Goal: Information Seeking & Learning: Learn about a topic

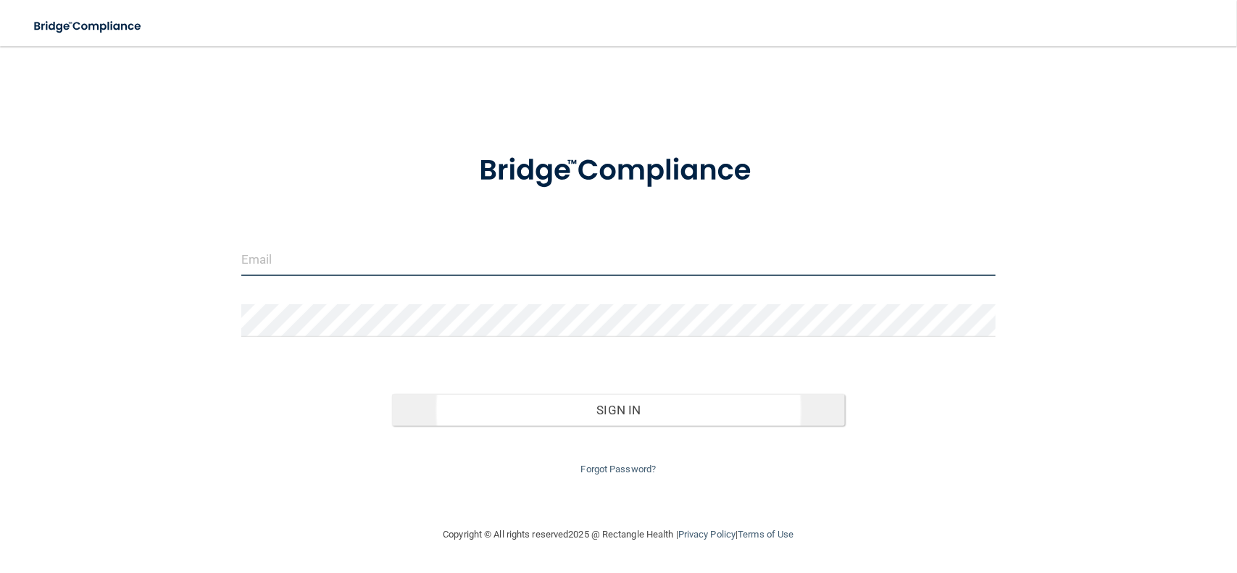
type input "[EMAIL_ADDRESS][DOMAIN_NAME]"
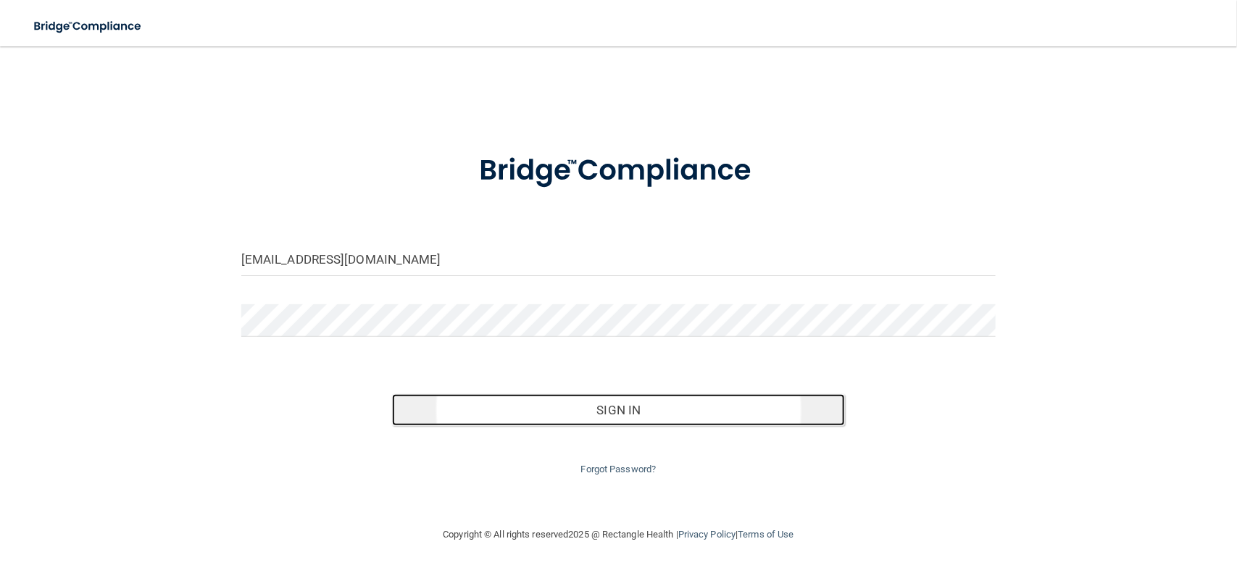
click at [613, 407] on button "Sign In" at bounding box center [618, 410] width 453 height 32
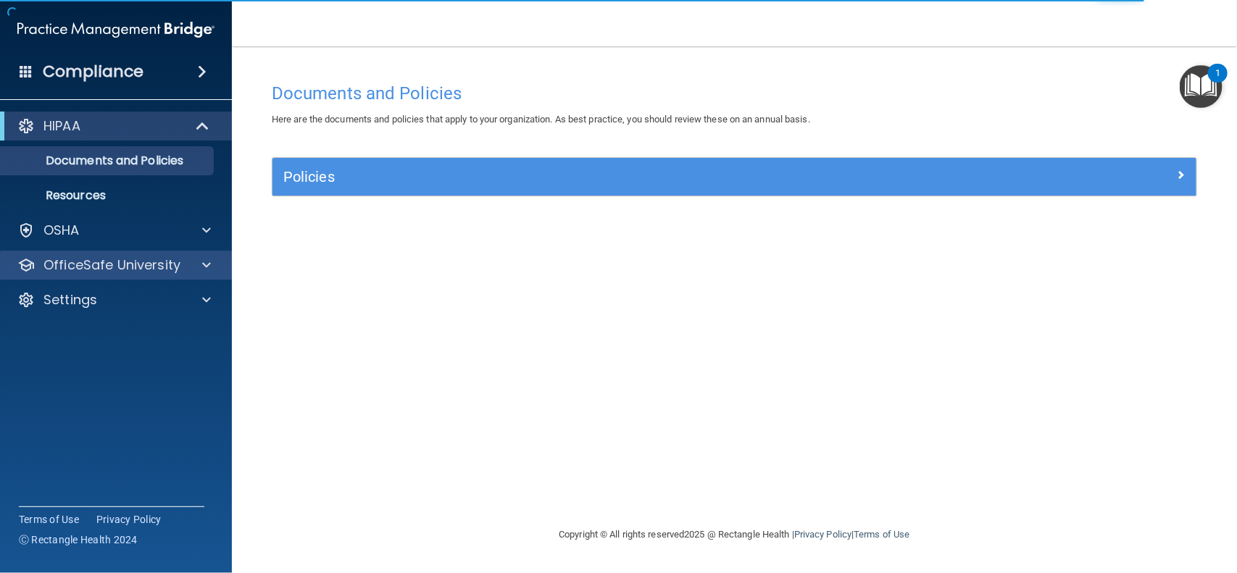
click at [185, 255] on div "OfficeSafe University" at bounding box center [116, 265] width 233 height 29
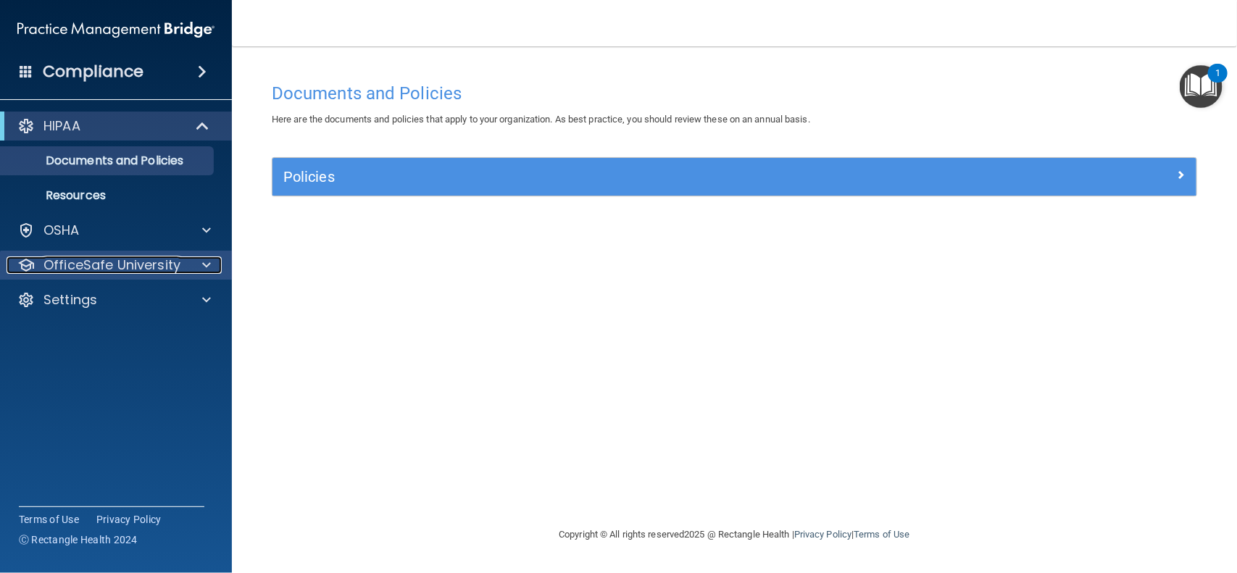
click at [185, 266] on div "OfficeSafe University" at bounding box center [97, 265] width 180 height 17
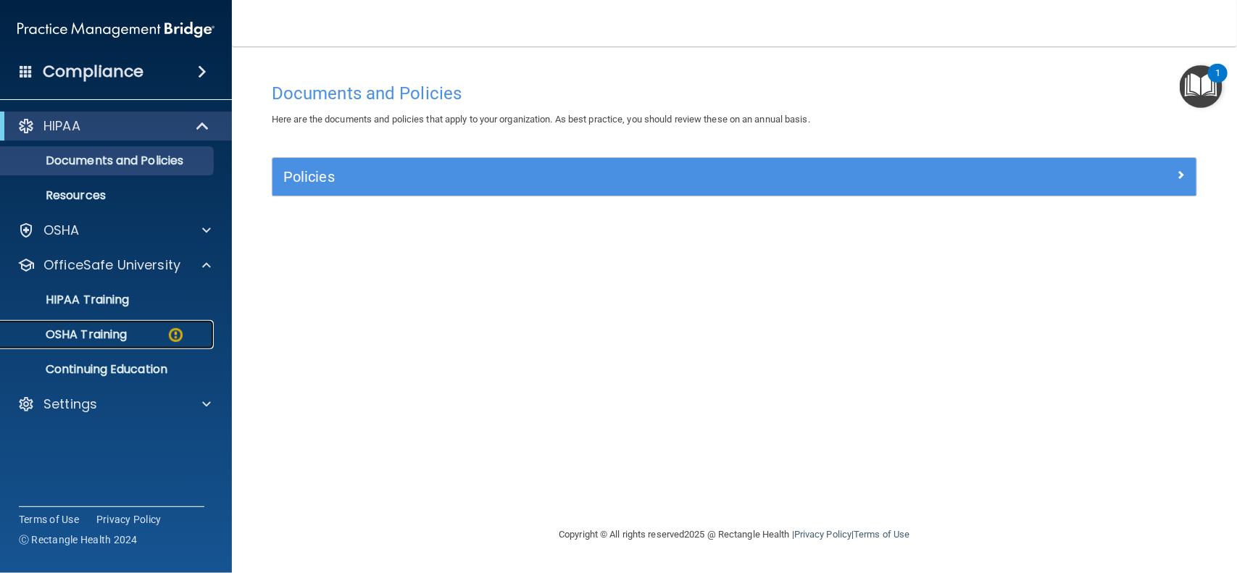
click at [150, 341] on div "OSHA Training" at bounding box center [108, 335] width 198 height 14
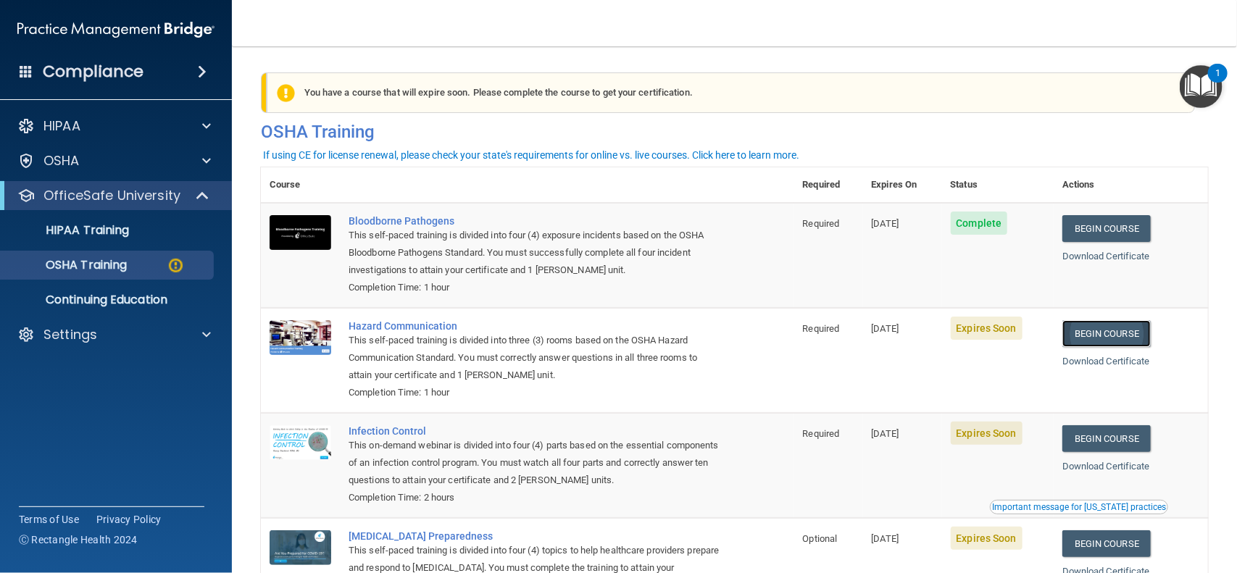
click at [1087, 338] on link "Begin Course" at bounding box center [1107, 333] width 88 height 27
click at [1085, 339] on link "Begin Course" at bounding box center [1107, 333] width 88 height 27
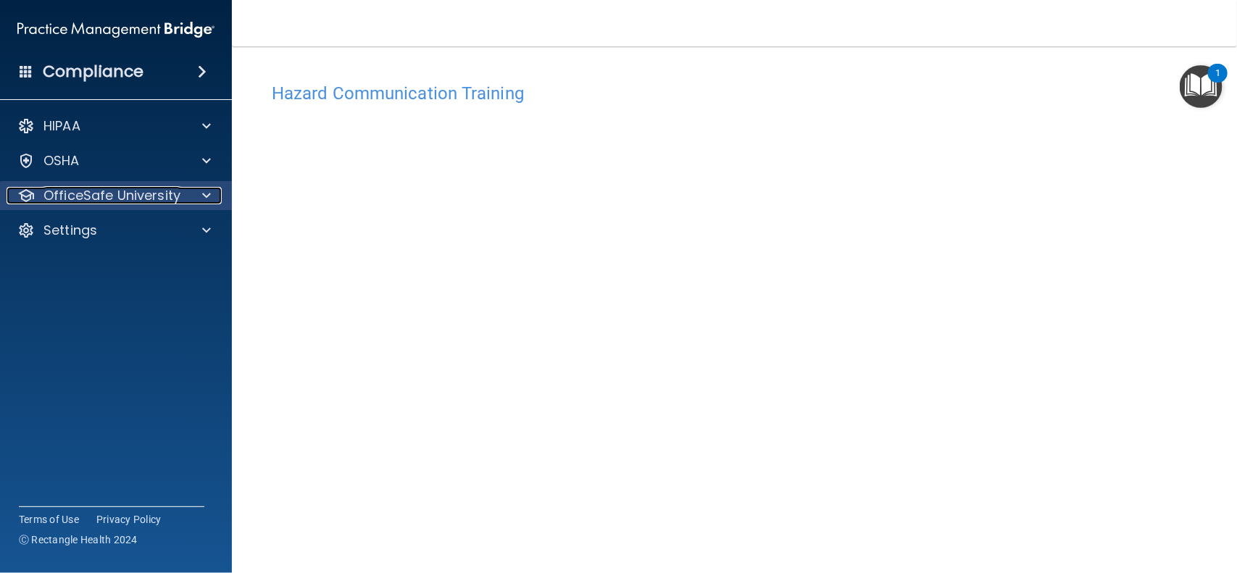
click at [198, 196] on div at bounding box center [204, 195] width 36 height 17
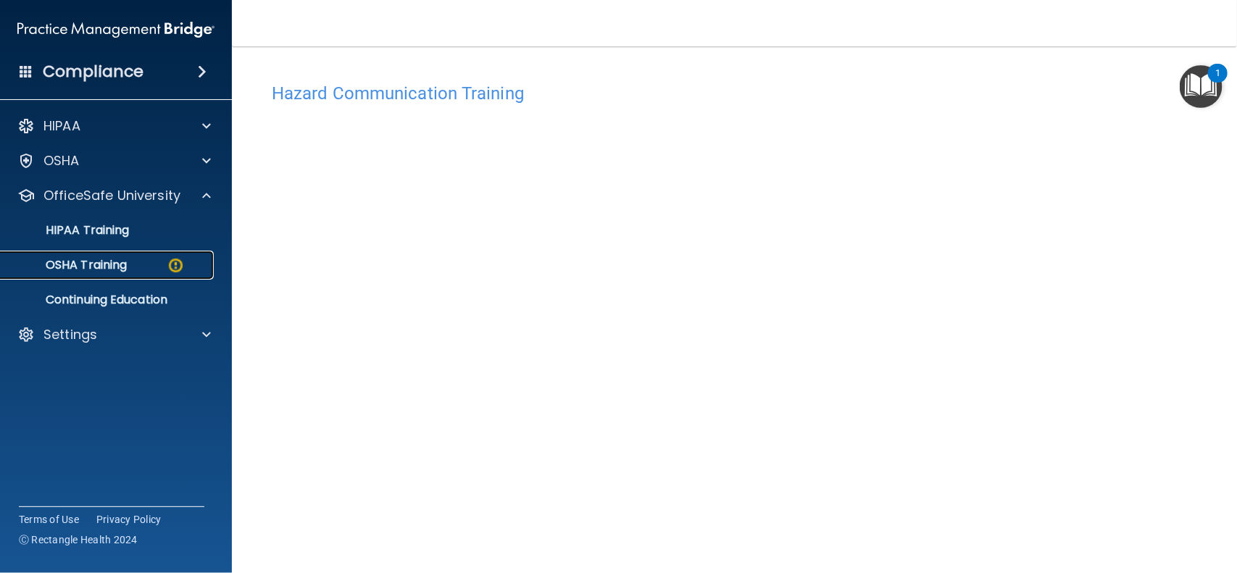
click at [136, 254] on link "OSHA Training" at bounding box center [100, 265] width 228 height 29
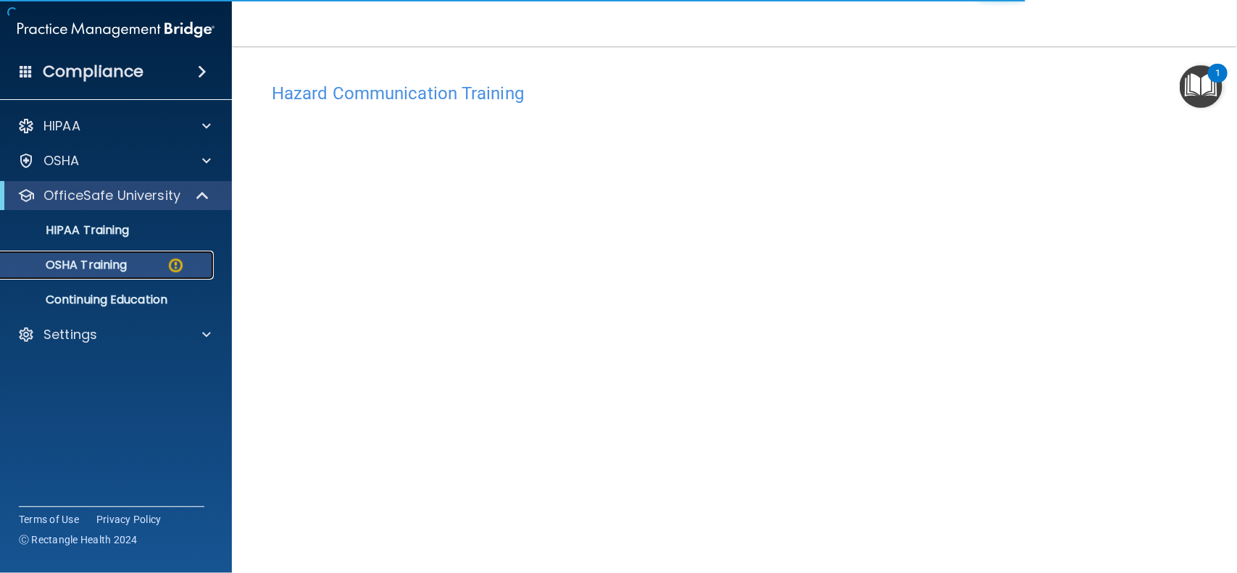
click at [136, 262] on div "OSHA Training" at bounding box center [108, 265] width 198 height 14
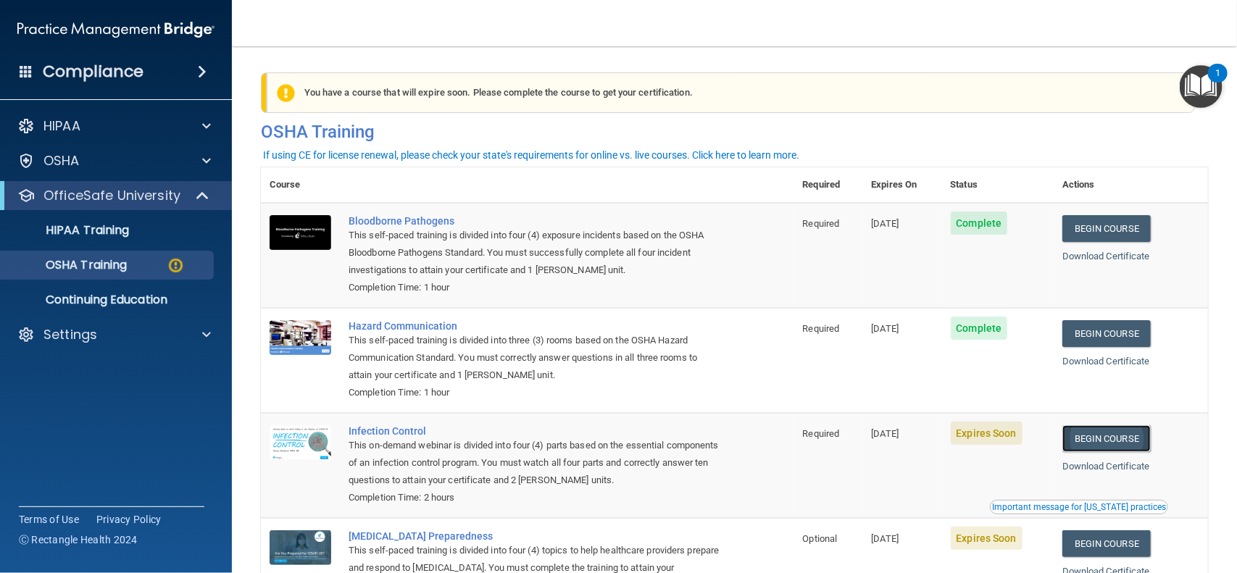
click at [1089, 439] on link "Begin Course" at bounding box center [1107, 439] width 88 height 27
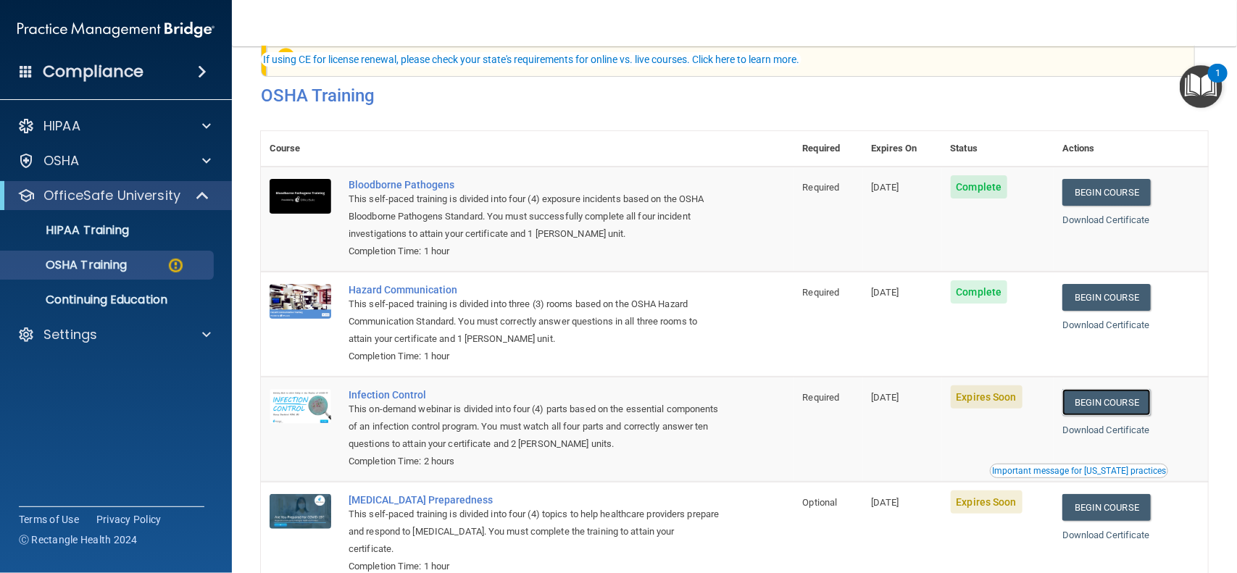
scroll to position [129, 0]
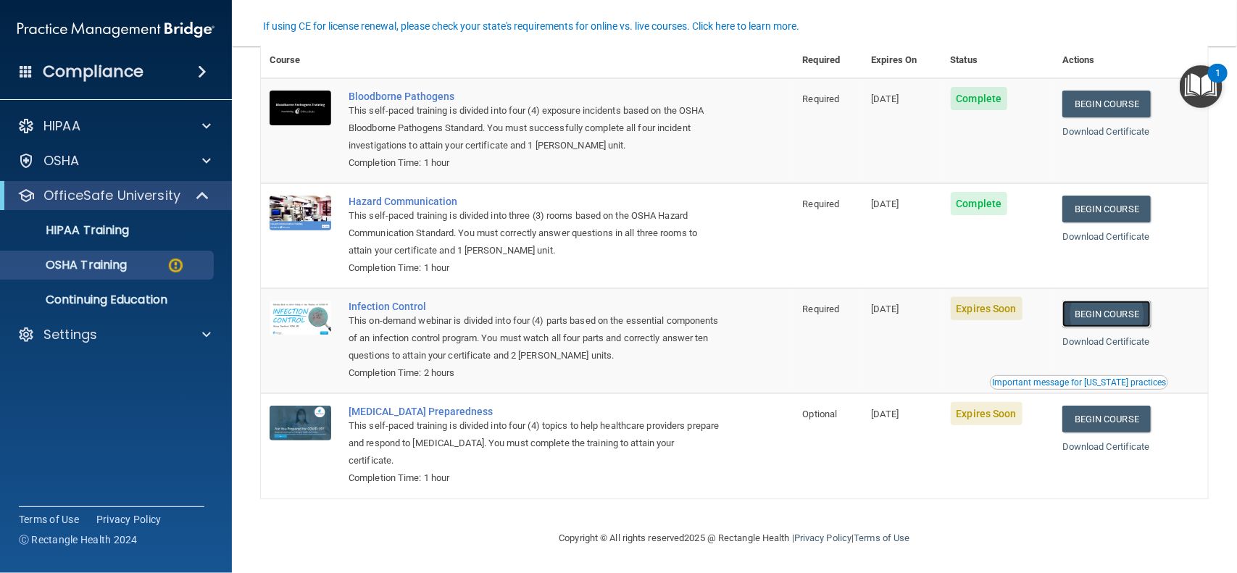
click at [1091, 315] on link "Begin Course" at bounding box center [1107, 314] width 88 height 27
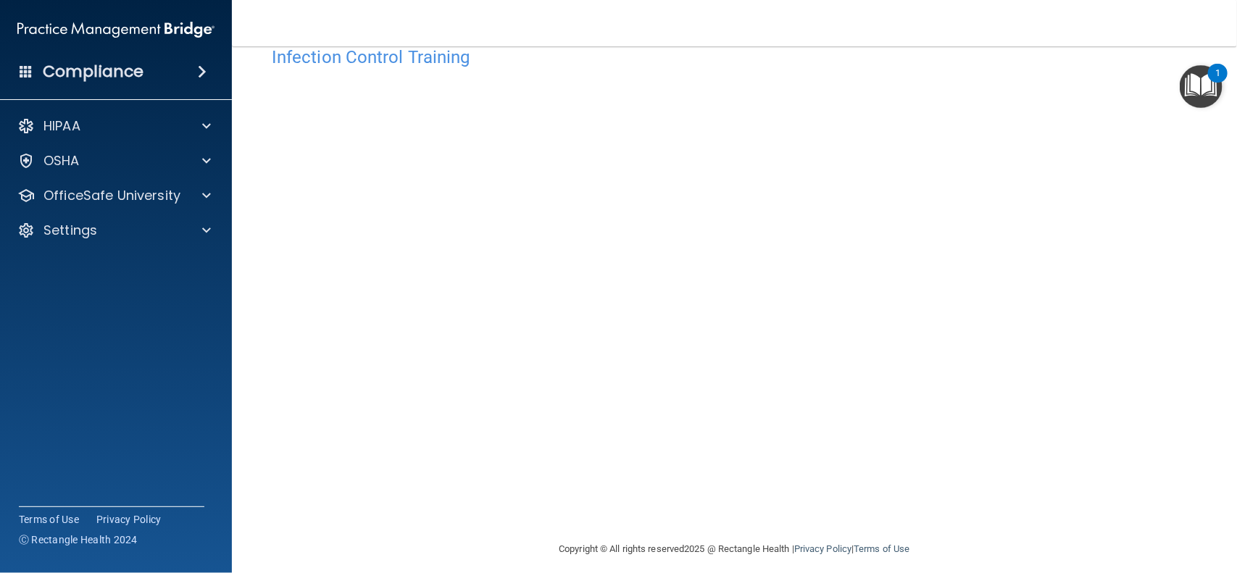
scroll to position [47, 0]
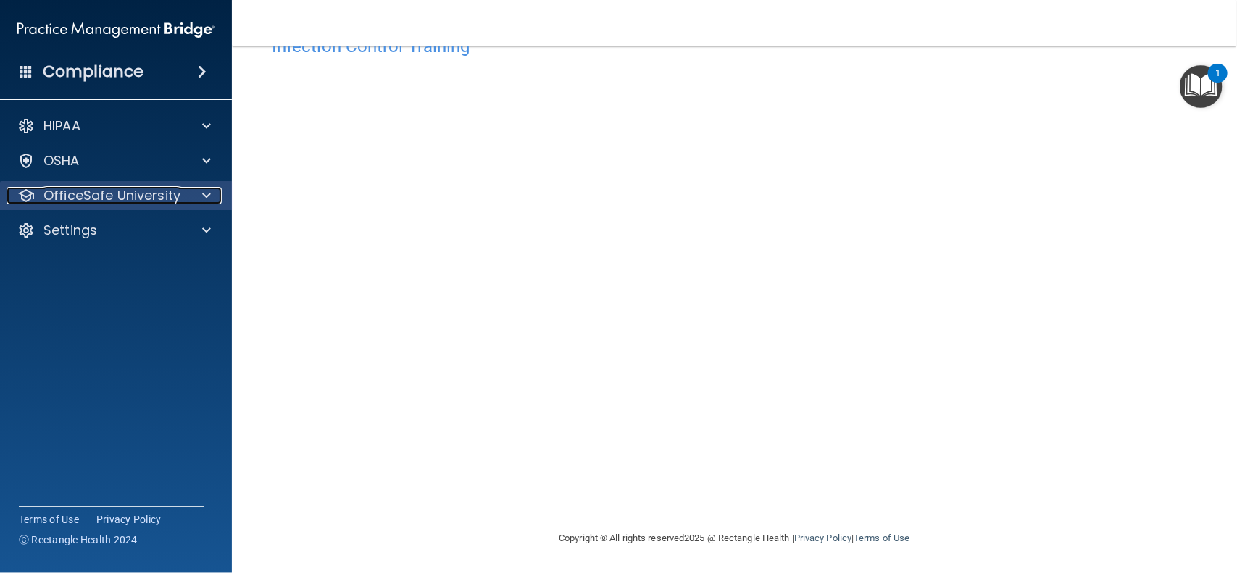
click at [205, 192] on span at bounding box center [206, 195] width 9 height 17
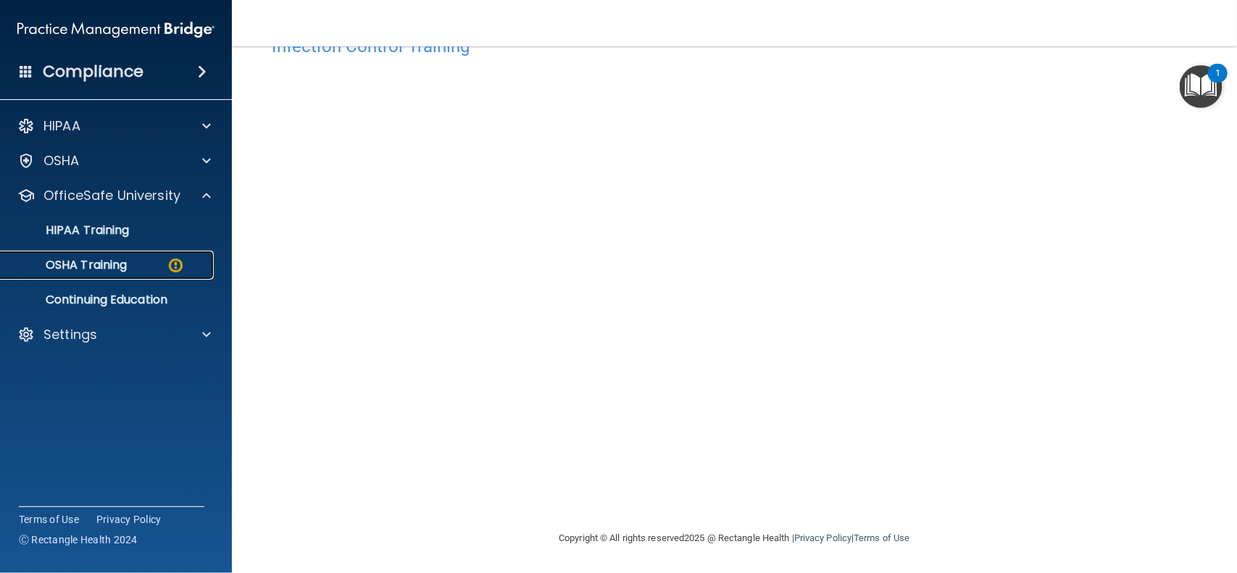
click at [169, 262] on img at bounding box center [176, 266] width 18 height 18
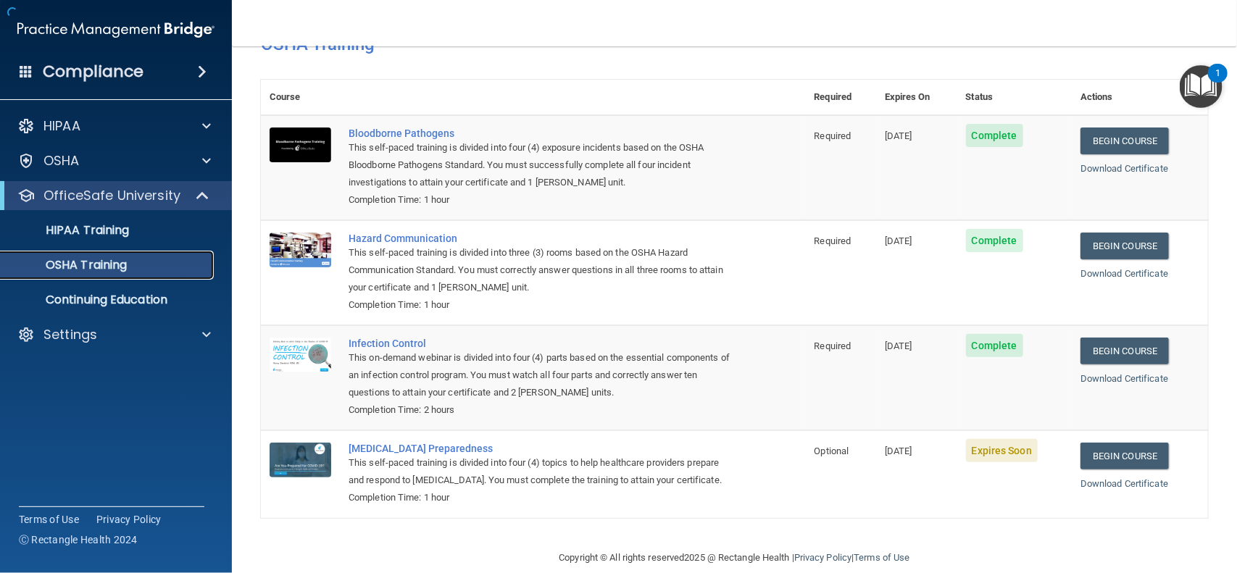
scroll to position [88, 0]
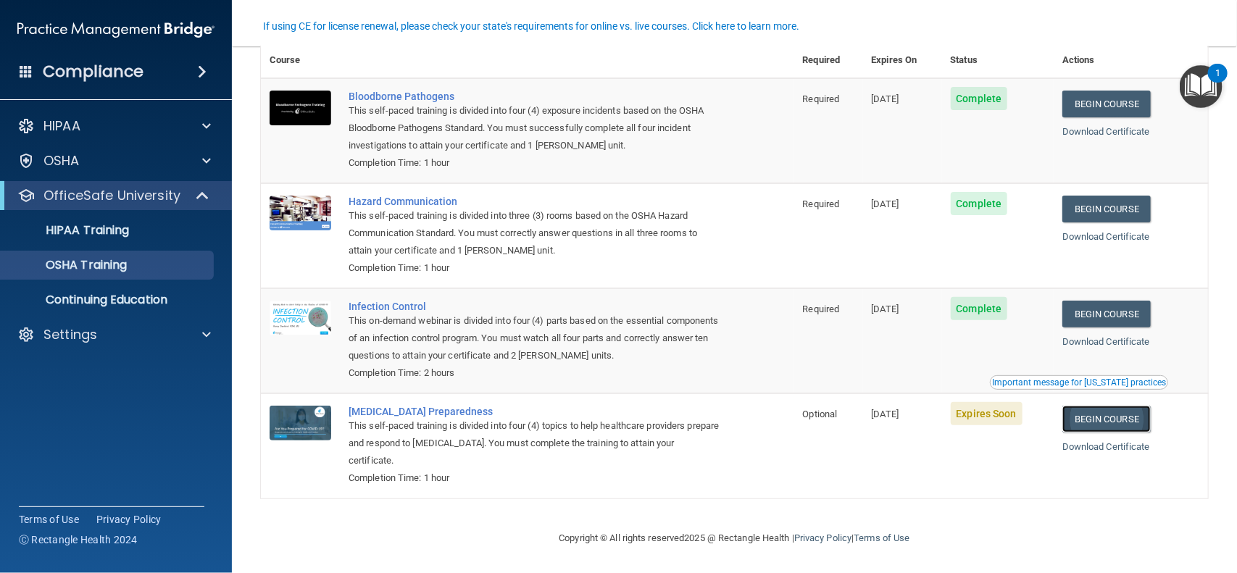
click at [1132, 418] on link "Begin Course" at bounding box center [1107, 419] width 88 height 27
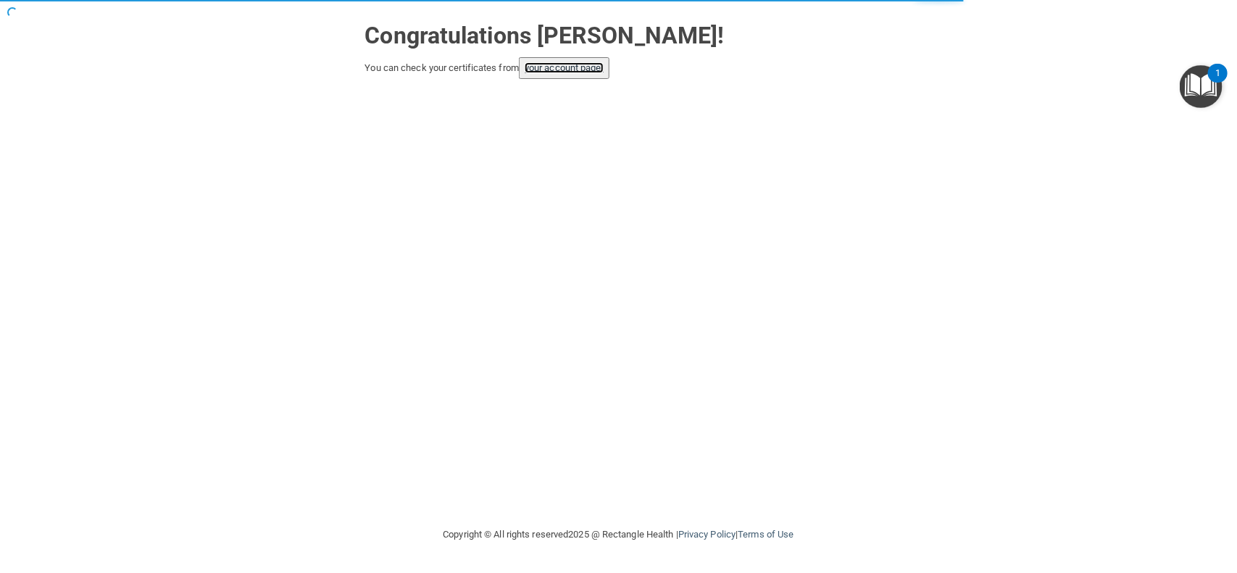
click at [585, 63] on link "your account page!" at bounding box center [564, 67] width 79 height 11
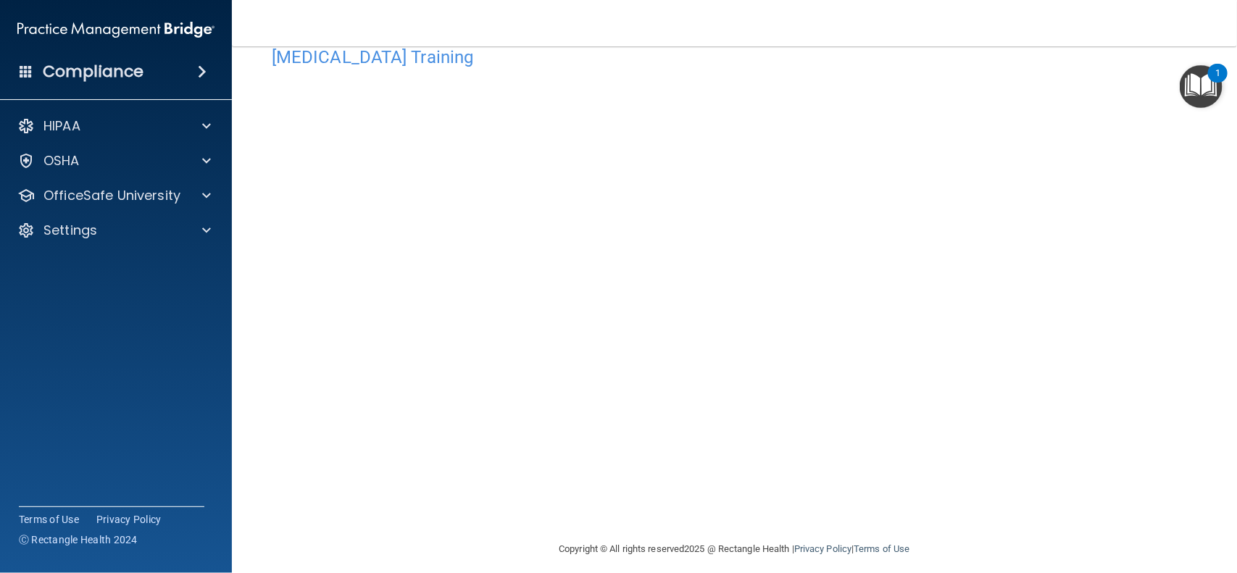
scroll to position [47, 0]
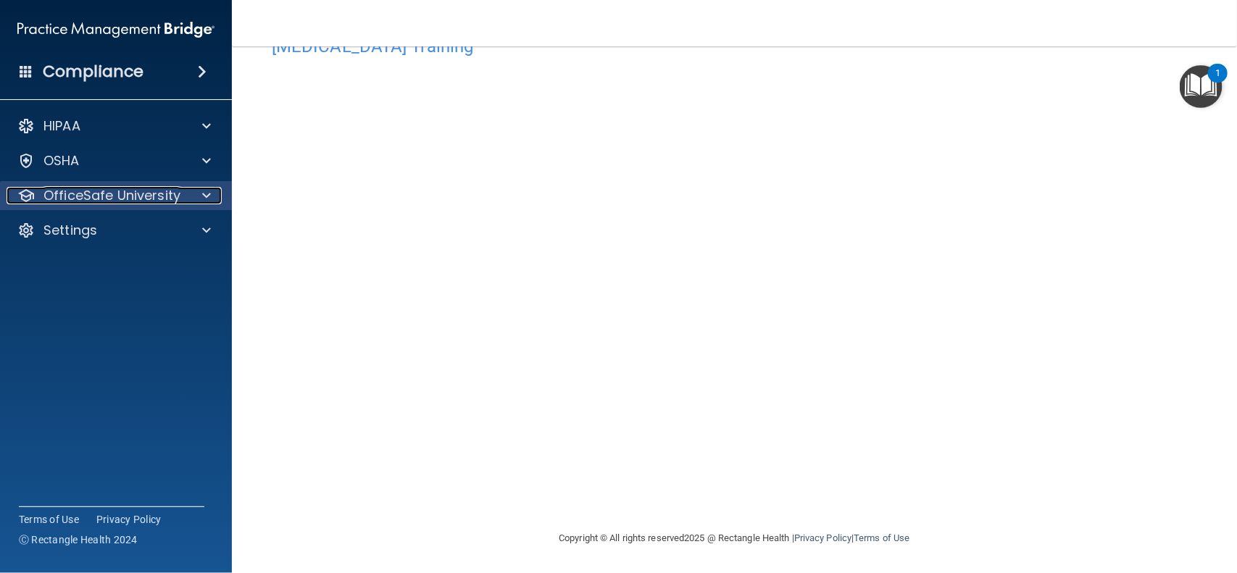
click at [212, 197] on div at bounding box center [204, 195] width 36 height 17
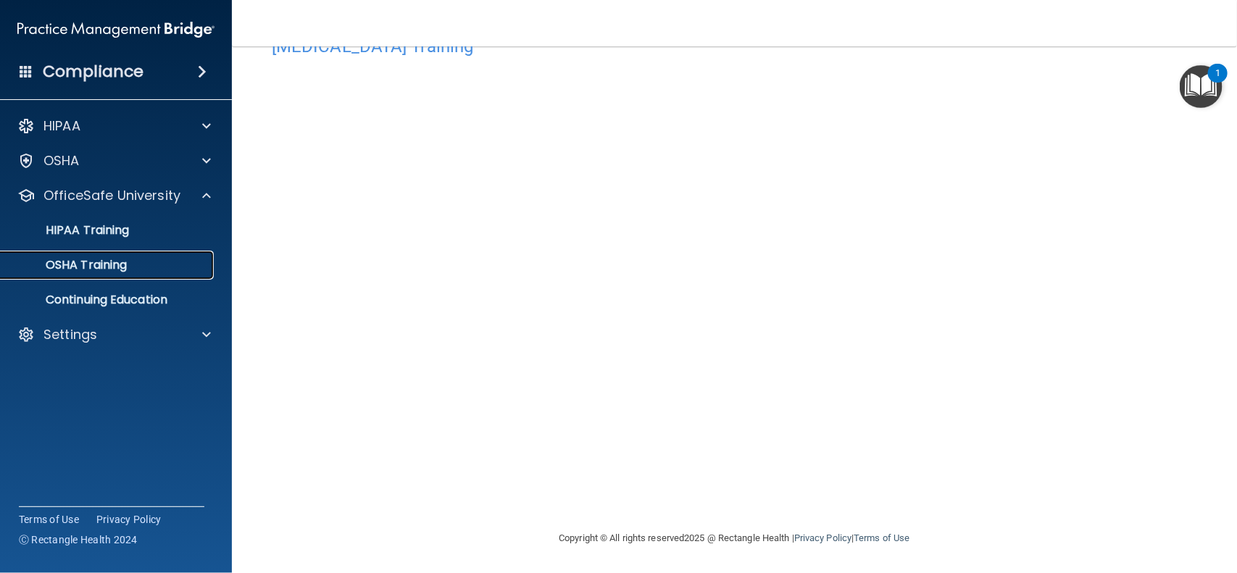
click at [125, 265] on p "OSHA Training" at bounding box center [67, 265] width 117 height 14
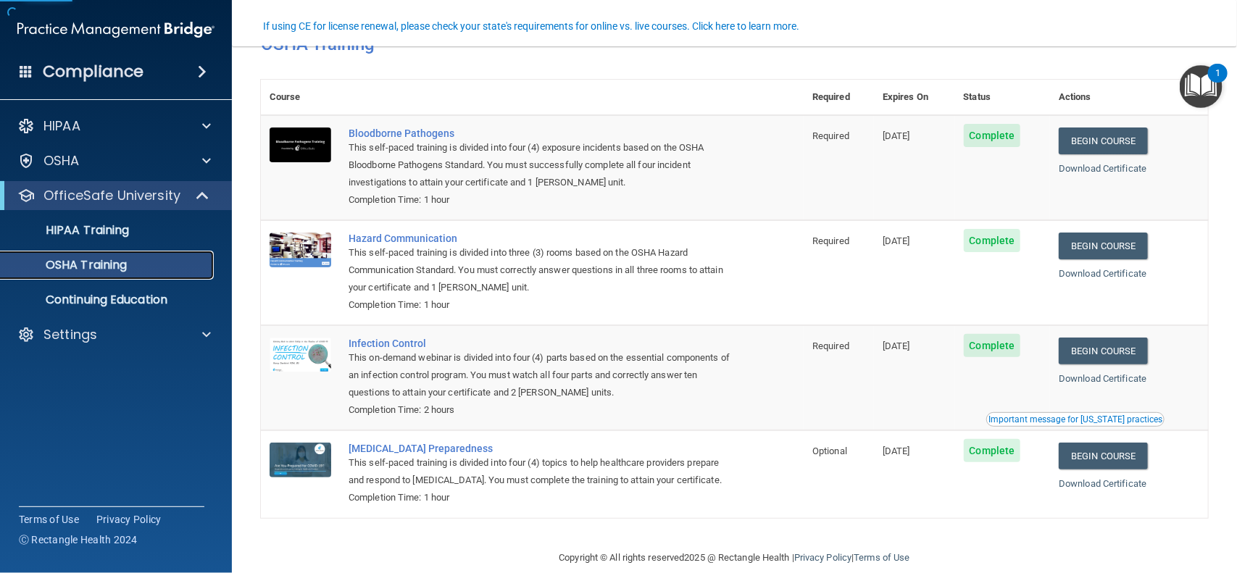
scroll to position [88, 0]
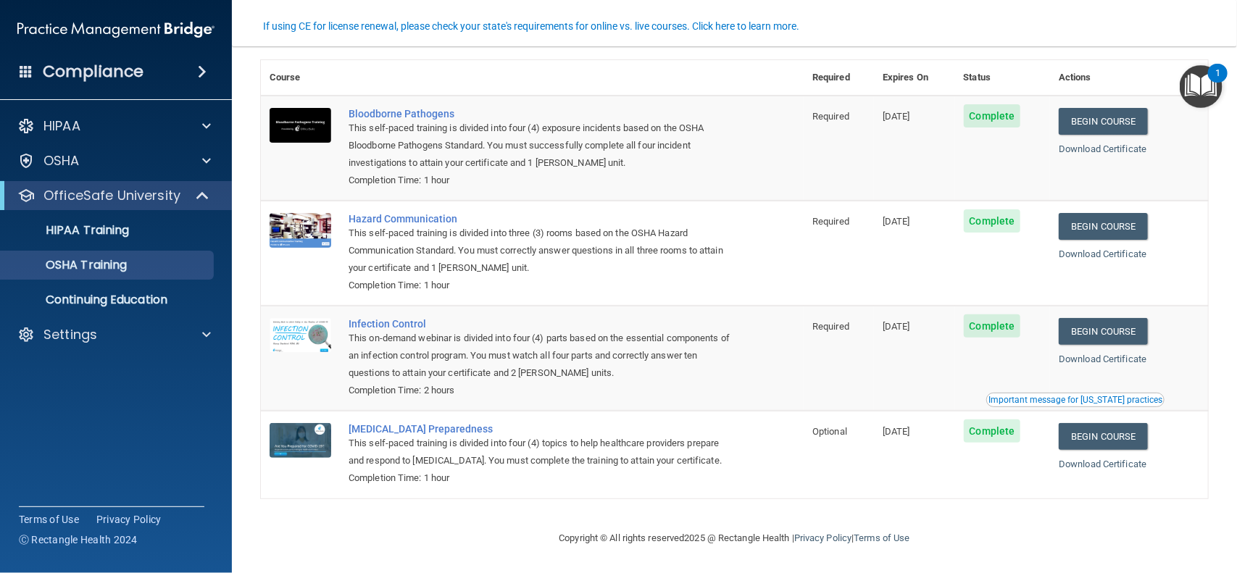
click at [1229, 45] on nav "Toggle navigation Dana Piergiovanni drpiergiovanni@verizon.net Manage My Enterp…" at bounding box center [734, 23] width 1005 height 46
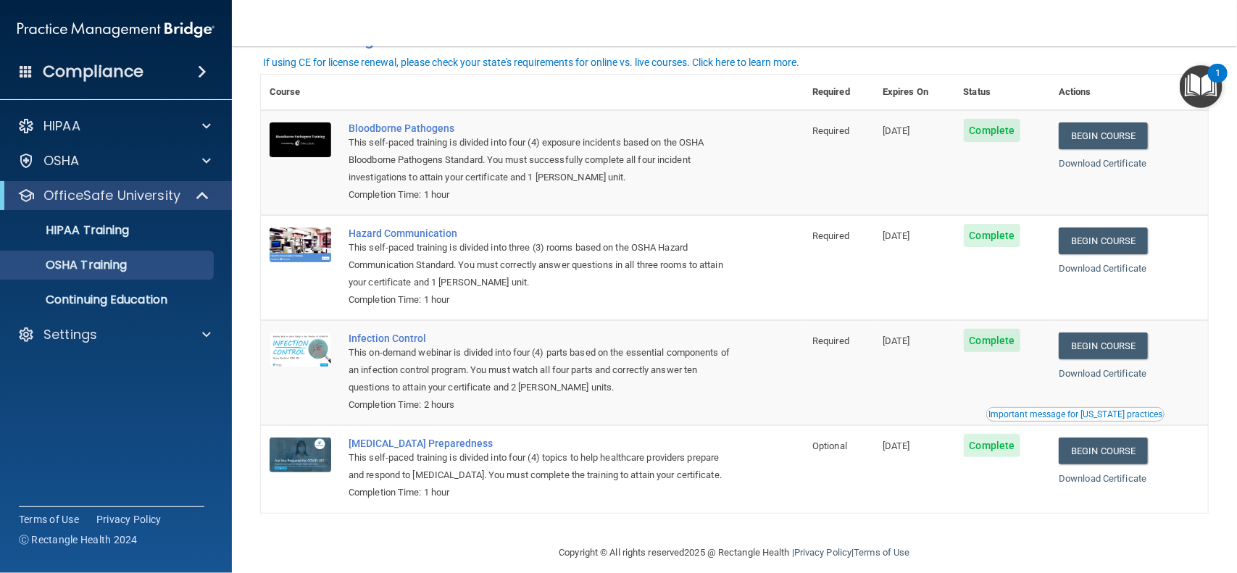
scroll to position [0, 0]
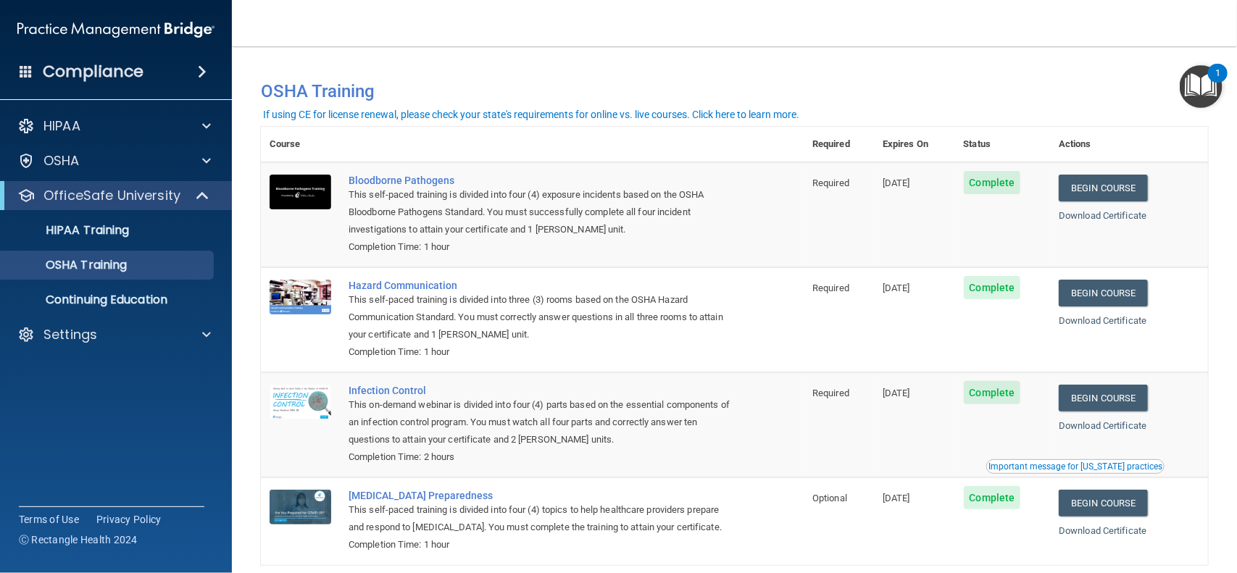
click at [105, 74] on h4 "Compliance" at bounding box center [93, 72] width 101 height 20
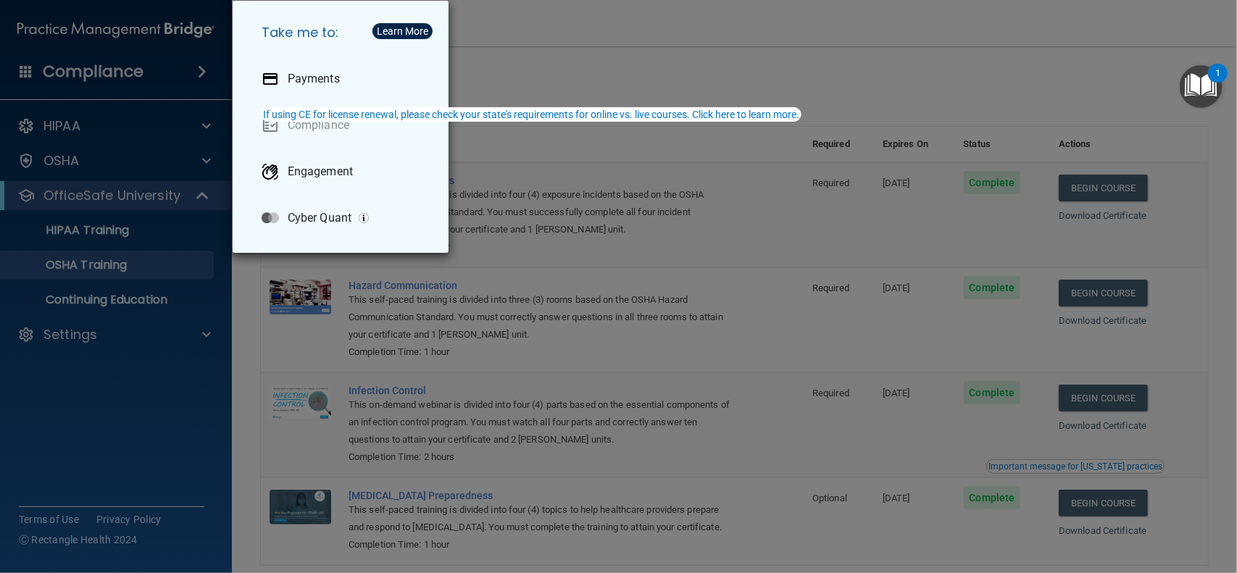
click at [574, 48] on div "Take me to: Payments Compliance Engagement Cyber Quant" at bounding box center [618, 286] width 1237 height 573
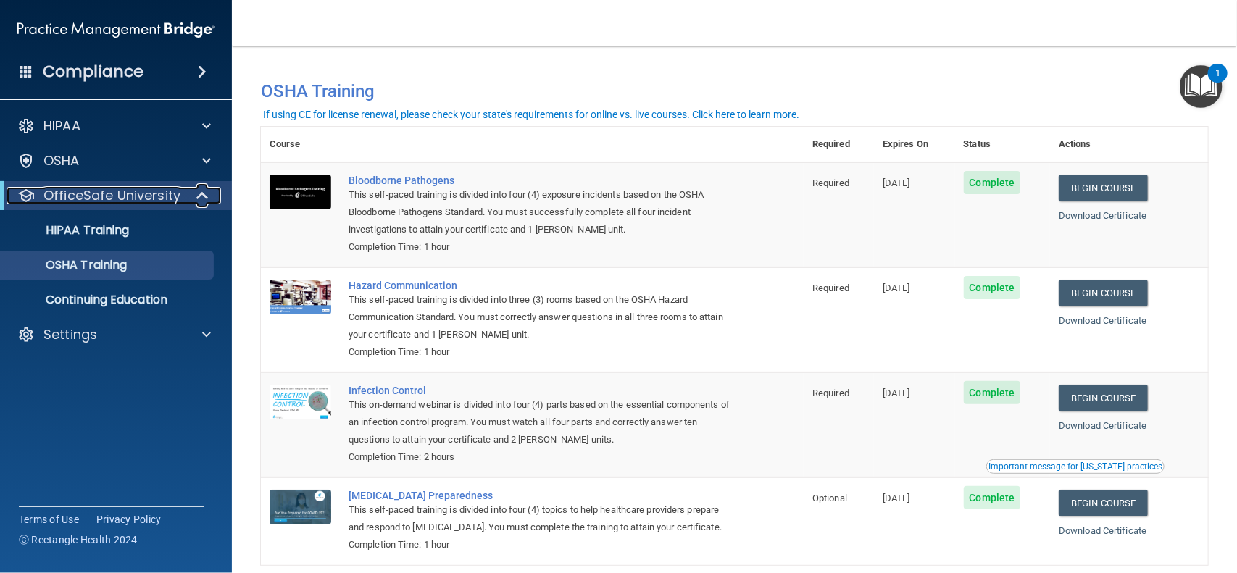
click at [78, 194] on p "OfficeSafe University" at bounding box center [111, 195] width 137 height 17
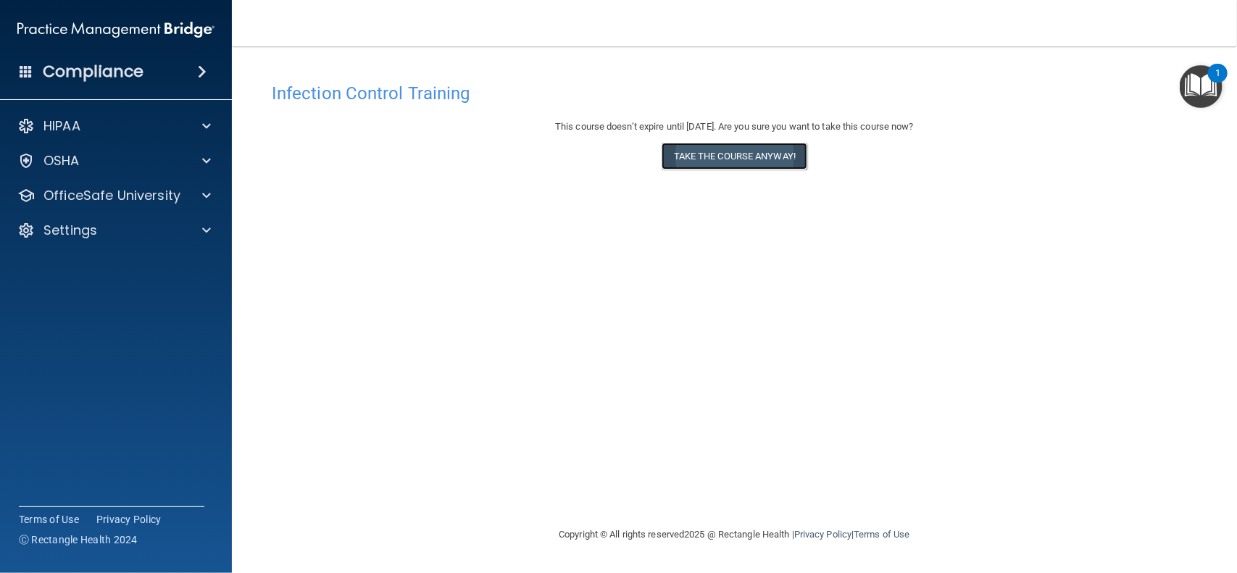
click at [711, 149] on button "Take the course anyway!" at bounding box center [735, 156] width 146 height 27
